Goal: Task Accomplishment & Management: Use online tool/utility

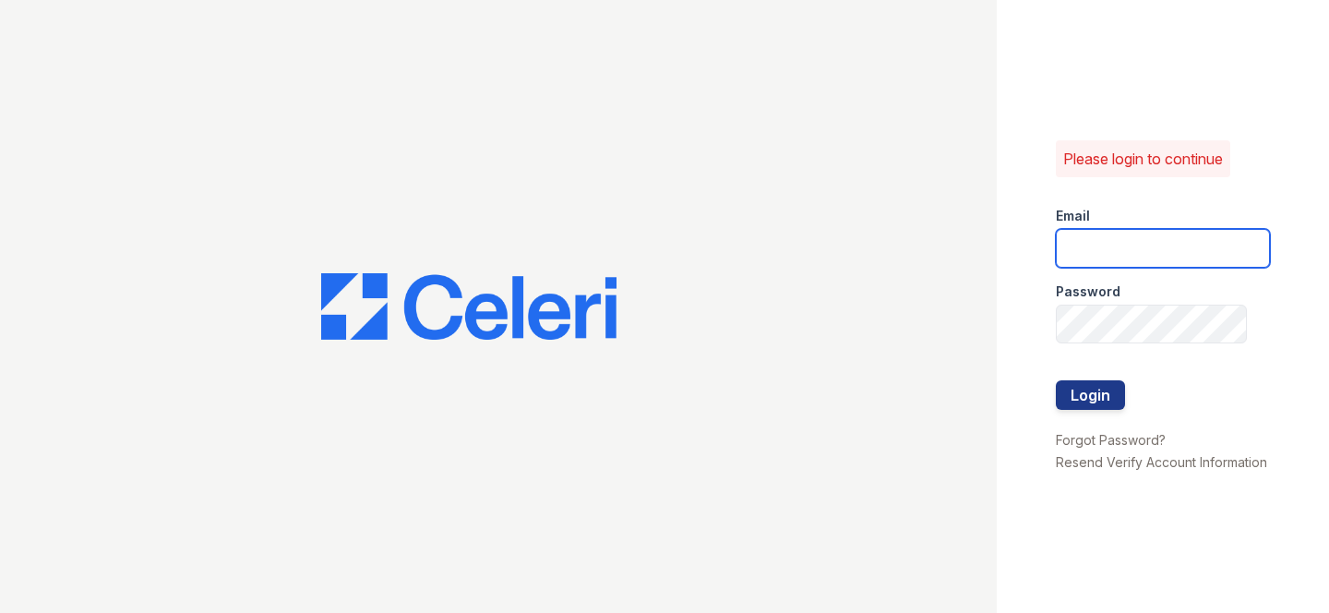
type input "[EMAIL_ADDRESS][DOMAIN_NAME]"
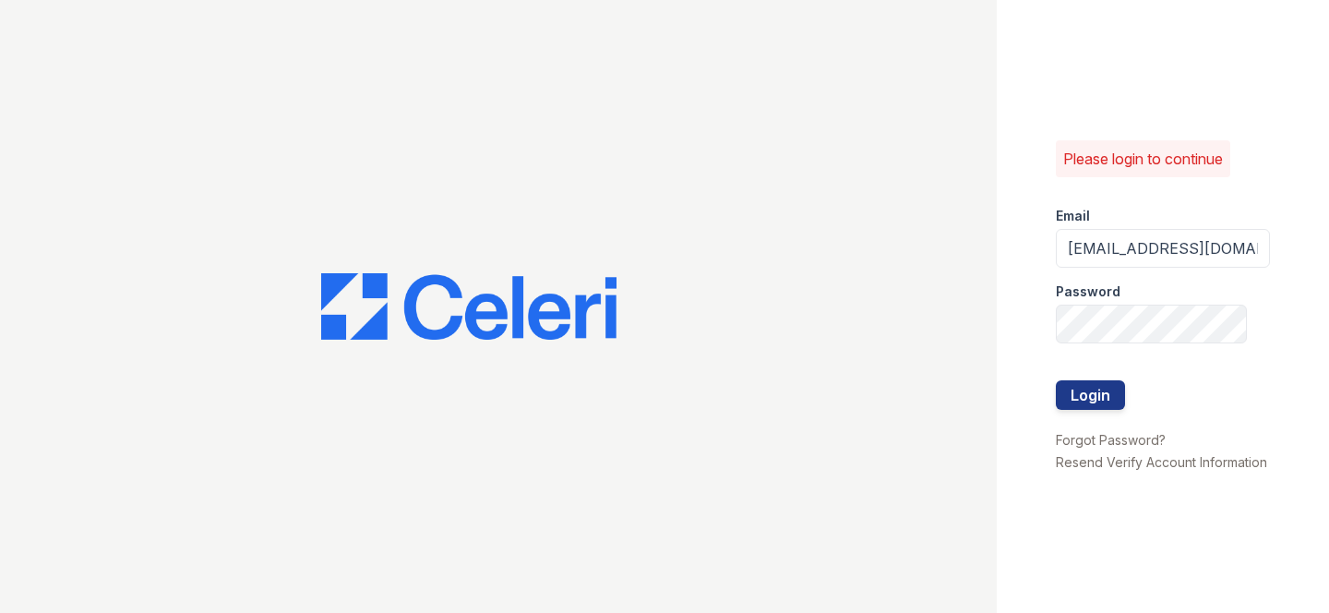
click at [1087, 413] on div at bounding box center [1163, 419] width 214 height 18
click at [1087, 403] on button "Login" at bounding box center [1090, 395] width 69 height 30
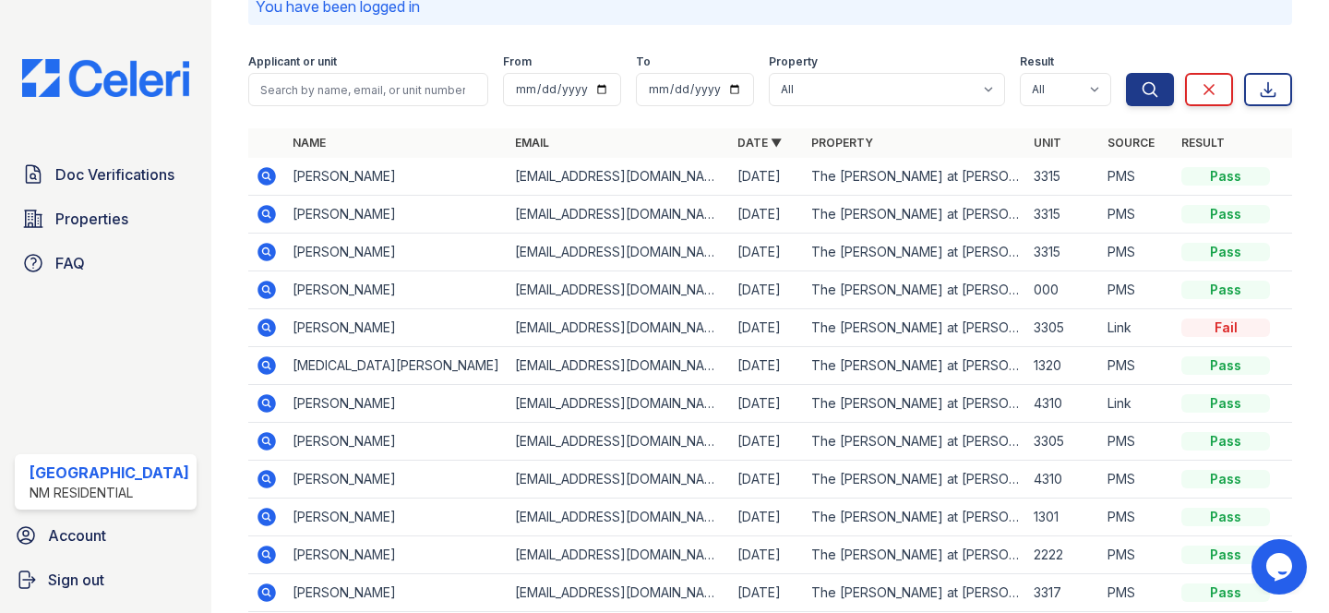
scroll to position [199, 0]
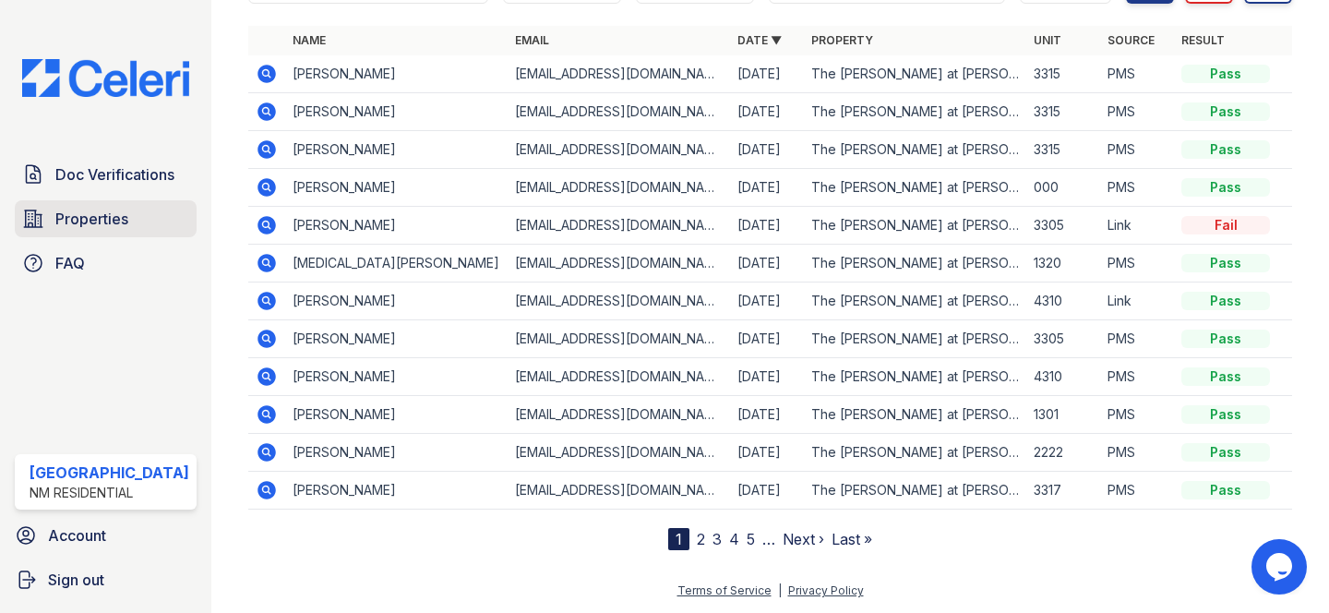
click at [112, 221] on span "Properties" at bounding box center [91, 219] width 73 height 22
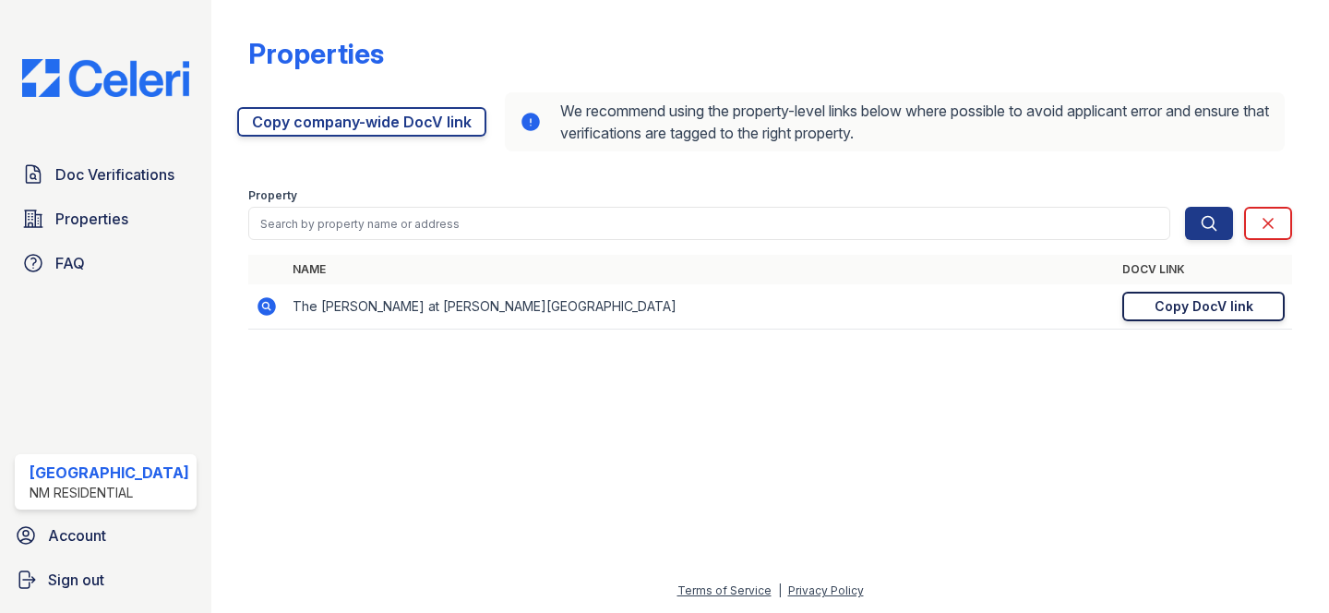
click at [1176, 308] on div "Copy DocV link" at bounding box center [1204, 306] width 99 height 18
